Goal: Entertainment & Leisure: Consume media (video, audio)

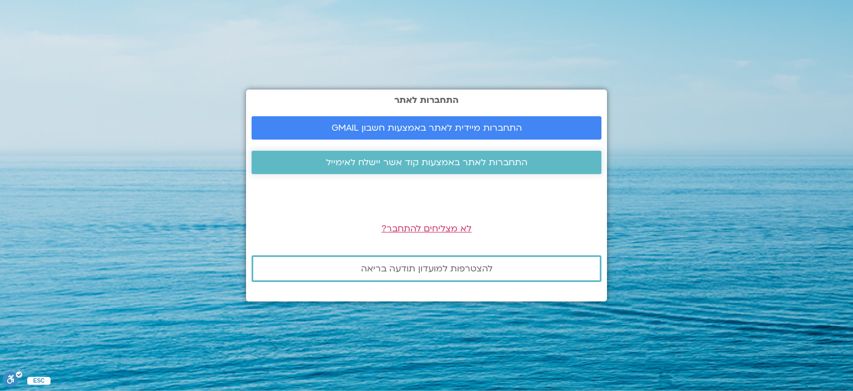
click at [440, 163] on span "התחברות לאתר באמצעות קוד אשר יישלח לאימייל" at bounding box center [427, 162] width 202 height 10
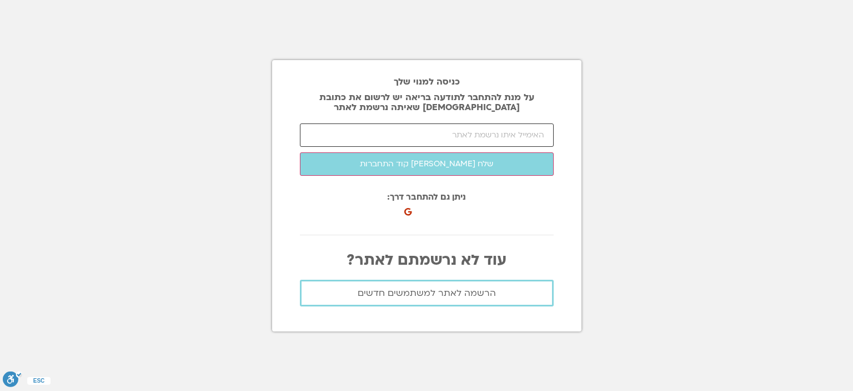
click at [491, 139] on input "email" at bounding box center [427, 134] width 254 height 23
type input "ש"
type input "a"
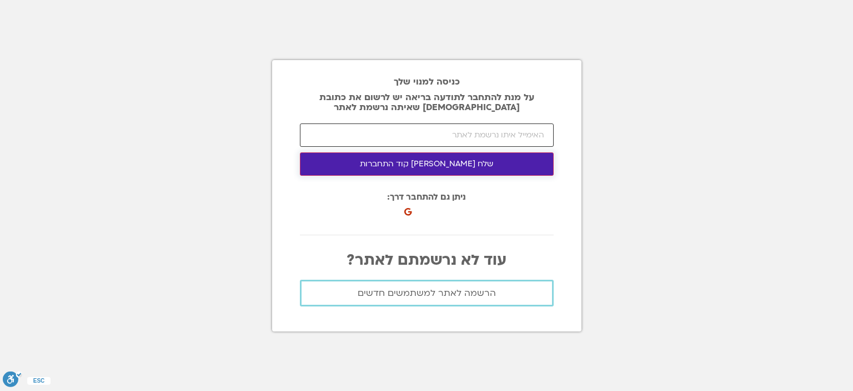
paste input "avitz@tauex.tau.ac.il"
type input "avitz@tauex.tau.ac.il"
click at [409, 164] on button "שלח לי קוד התחברות" at bounding box center [427, 163] width 254 height 23
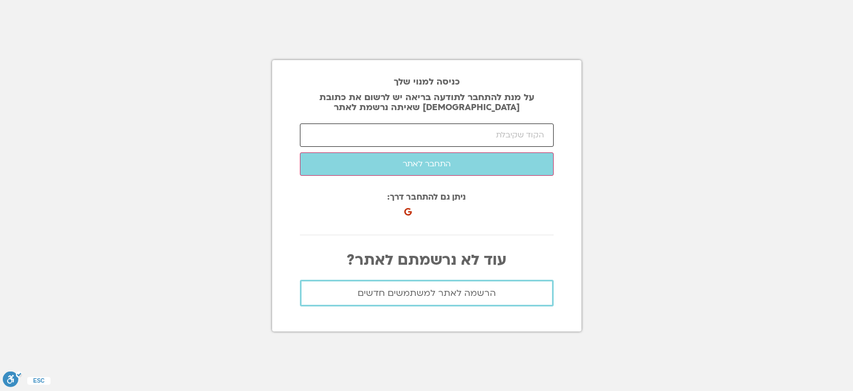
click at [451, 136] on input "number" at bounding box center [427, 134] width 254 height 23
type input "70037"
click button "שלח לי קוד התחברות" at bounding box center [0, 0] width 0 height 0
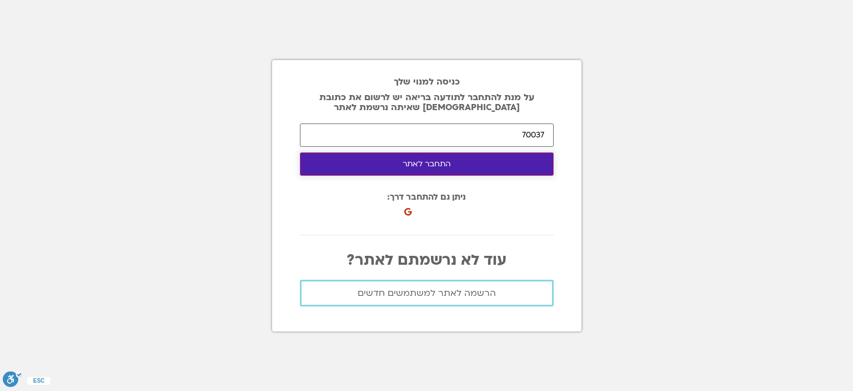
click at [449, 158] on button "התחבר לאתר" at bounding box center [427, 163] width 254 height 23
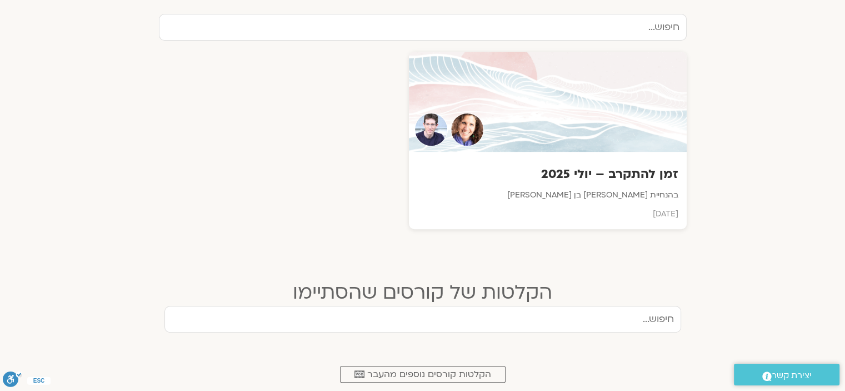
scroll to position [489, 0]
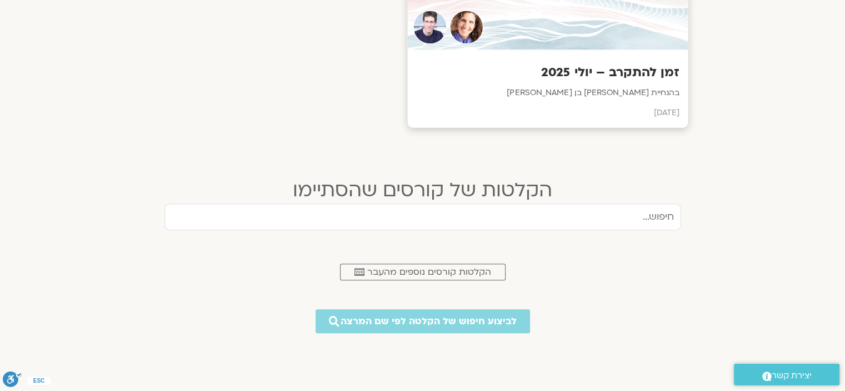
click at [633, 73] on h3 "זמן להתקרב – יולי 2025" at bounding box center [548, 72] width 264 height 17
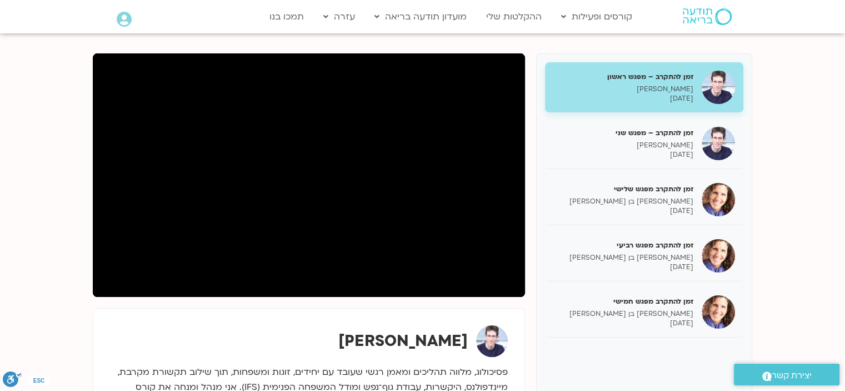
scroll to position [126, 0]
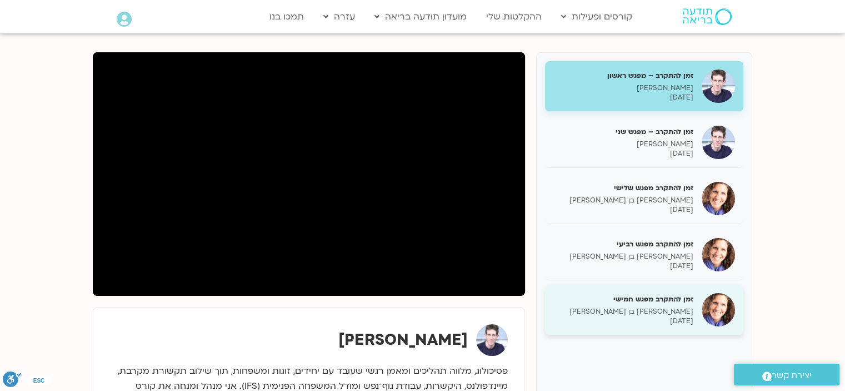
click at [676, 305] on div "זמן להתקרב מפגש חמישי שאנייה כהן בן חיים 05/08/2025" at bounding box center [623, 310] width 140 height 32
